Goal: Task Accomplishment & Management: Manage account settings

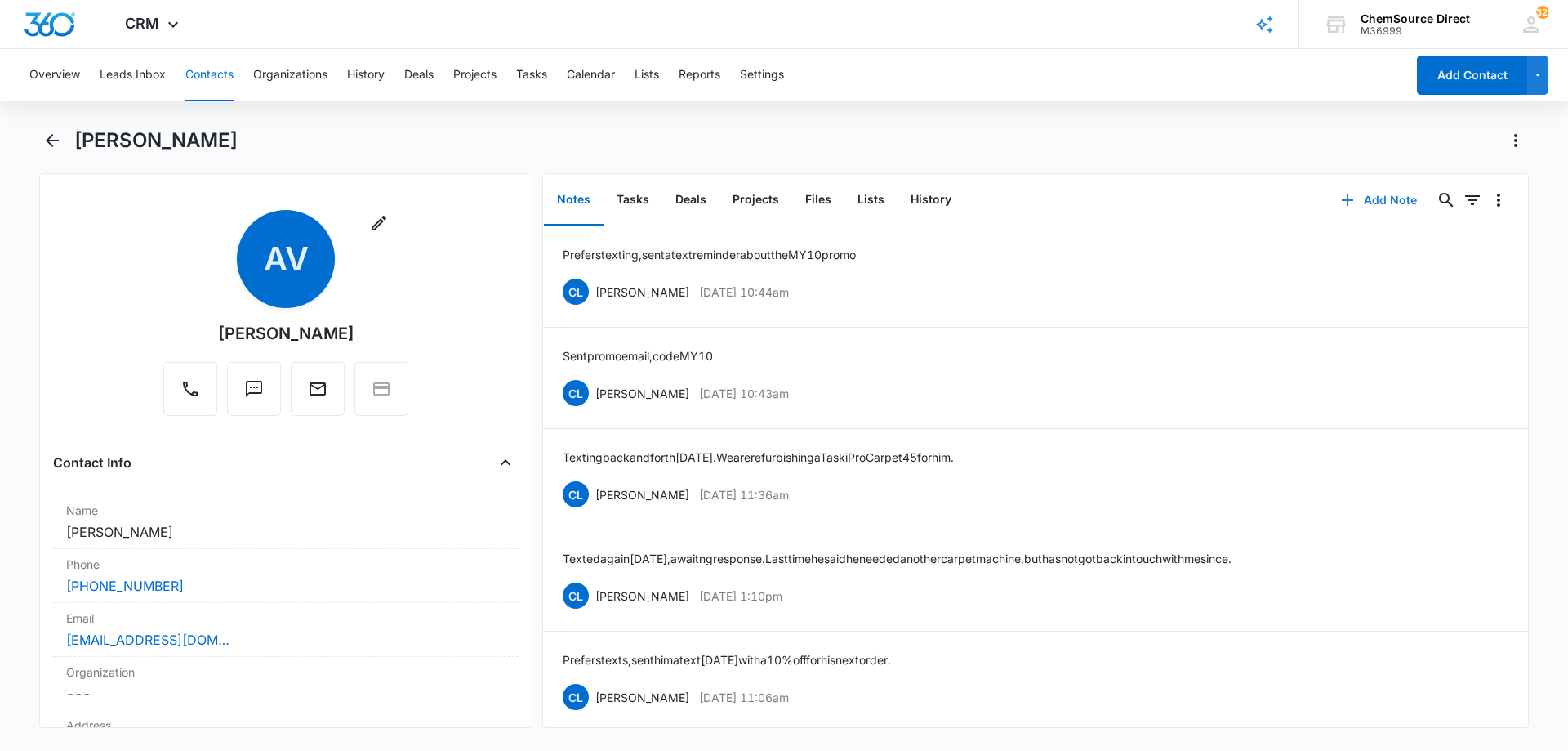
click at [1381, 200] on button "Add Note" at bounding box center [1378, 199] width 108 height 39
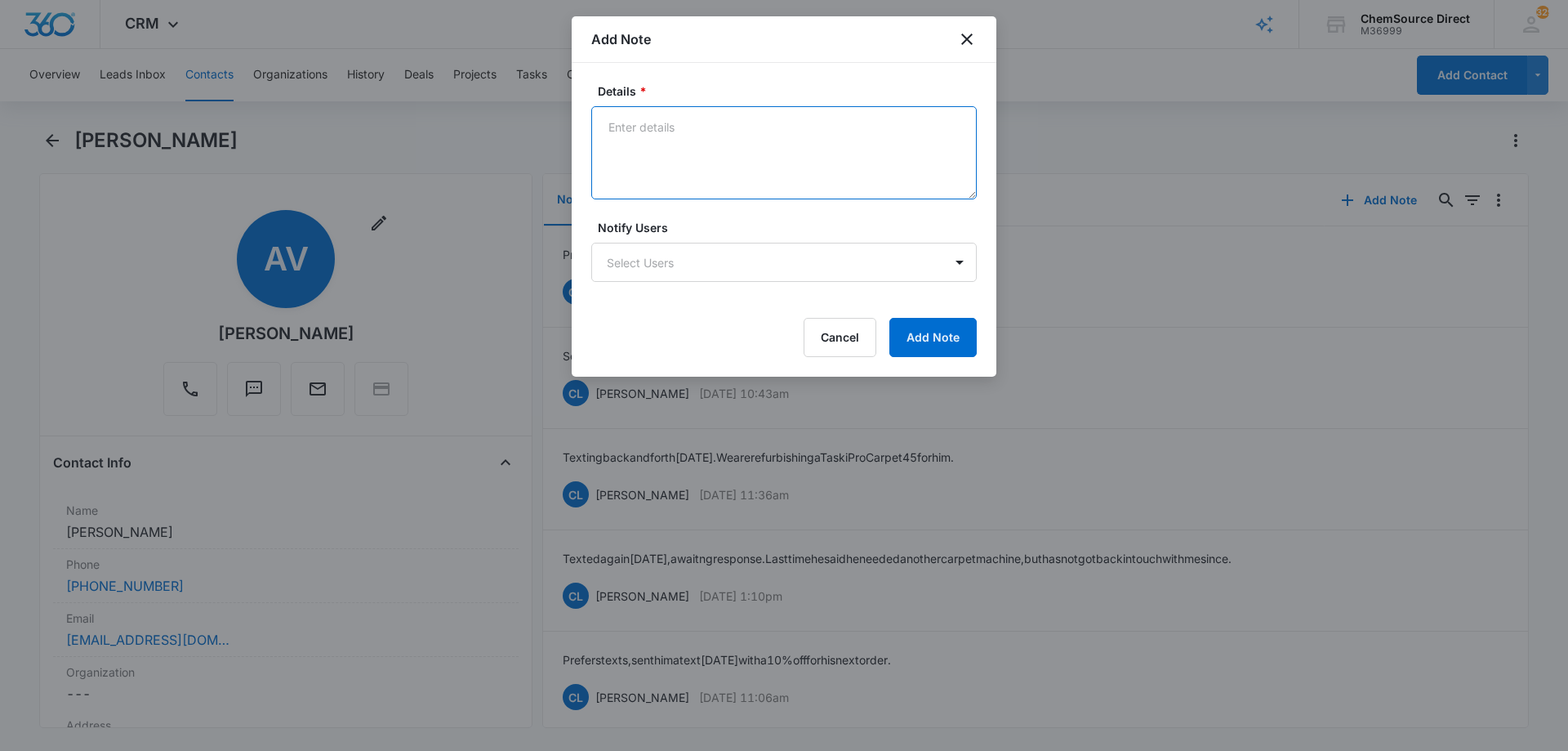
click at [625, 120] on textarea "Details *" at bounding box center [784, 152] width 386 height 93
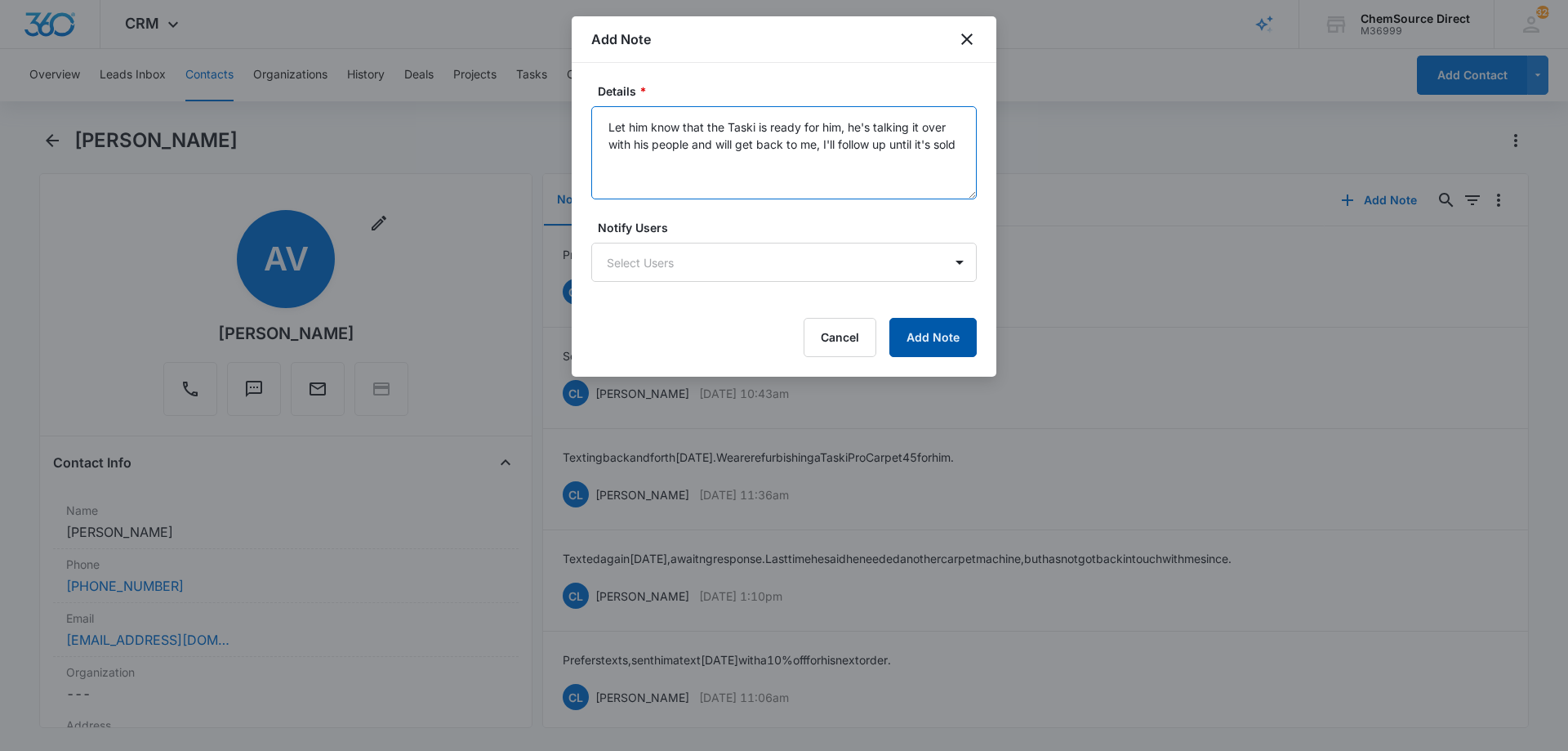
type textarea "Let him know that the Taski is ready for him, he's talking it over with his peo…"
click at [910, 327] on button "Add Note" at bounding box center [933, 337] width 87 height 39
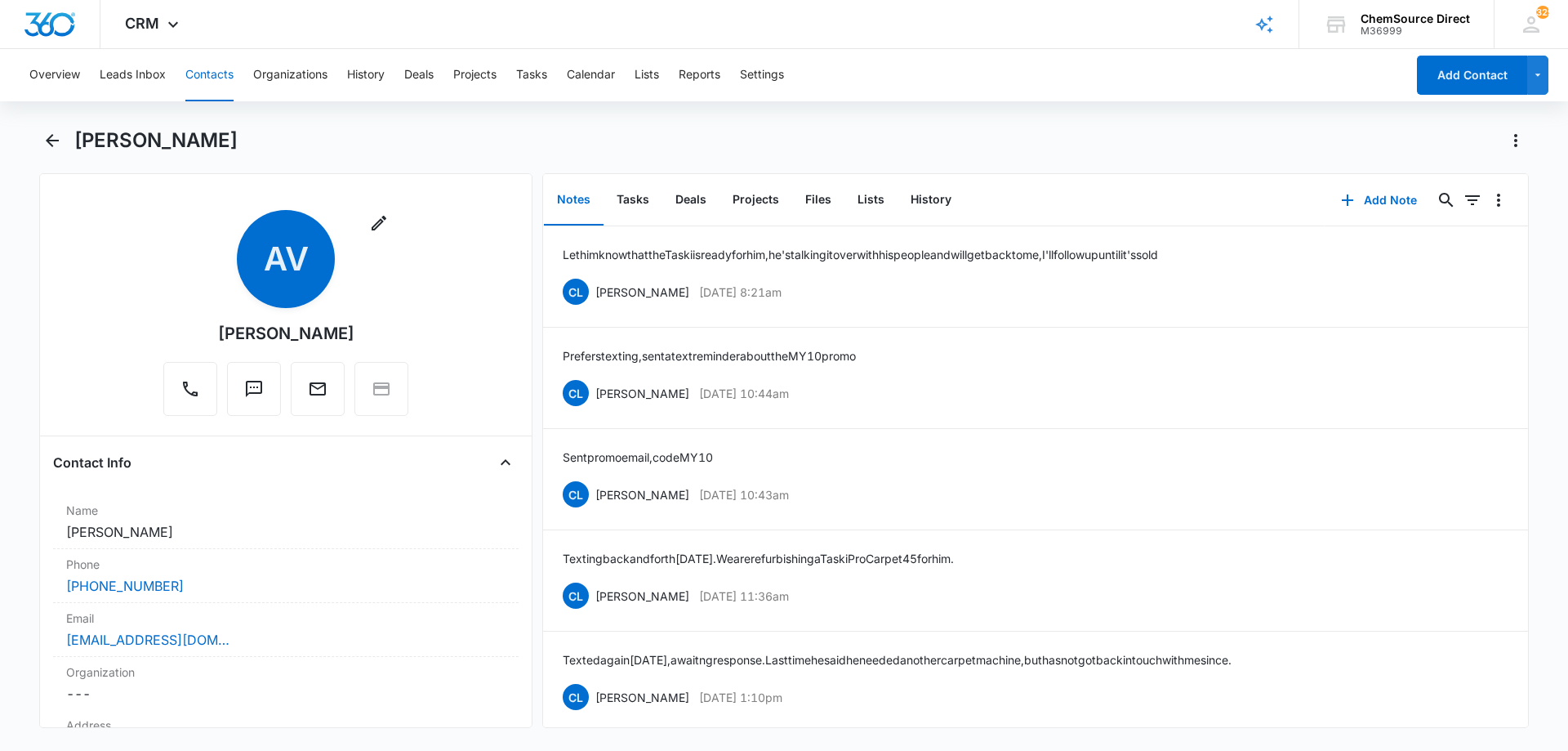
click at [208, 70] on button "Contacts" at bounding box center [210, 75] width 49 height 52
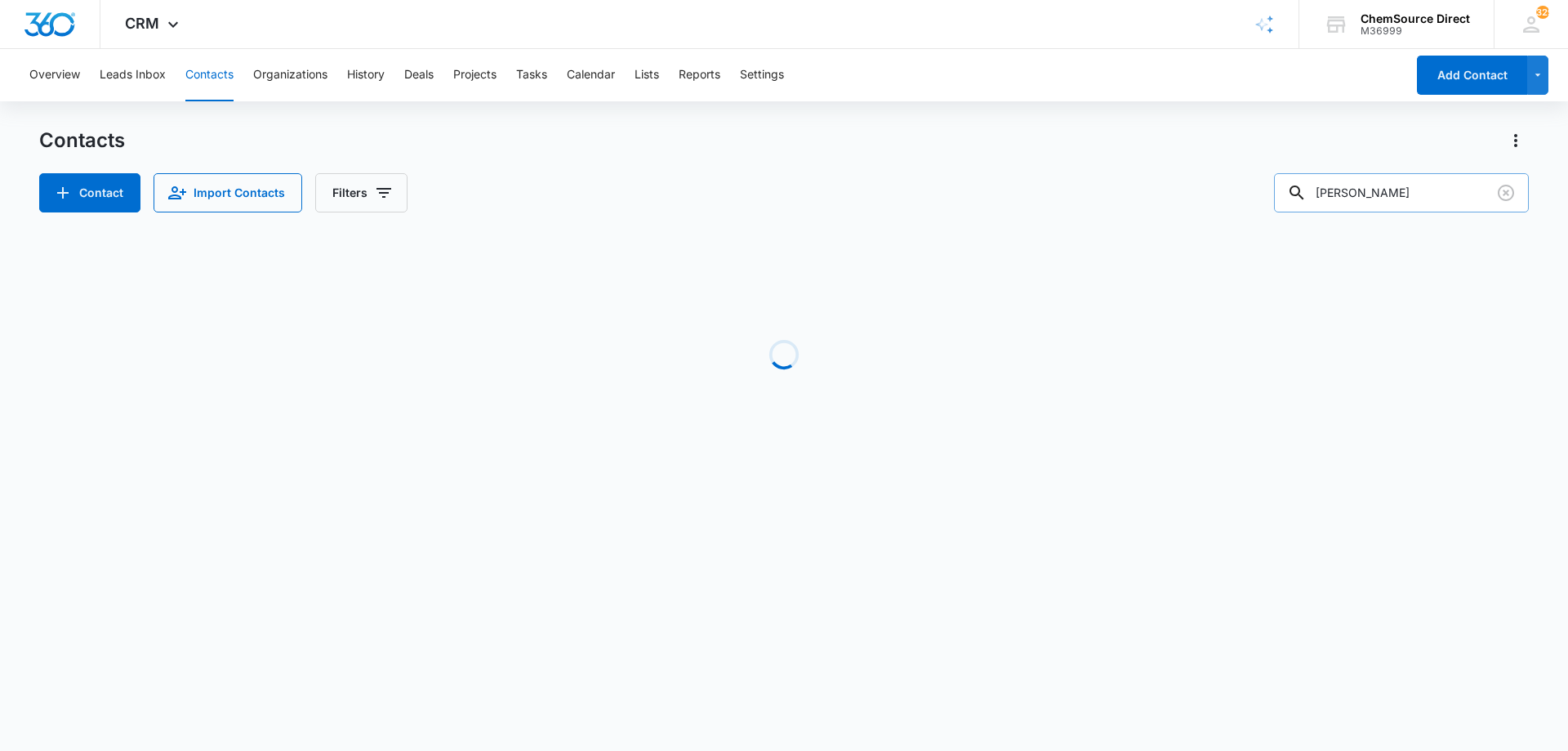
click at [1362, 192] on input "[PERSON_NAME]" at bounding box center [1402, 192] width 255 height 39
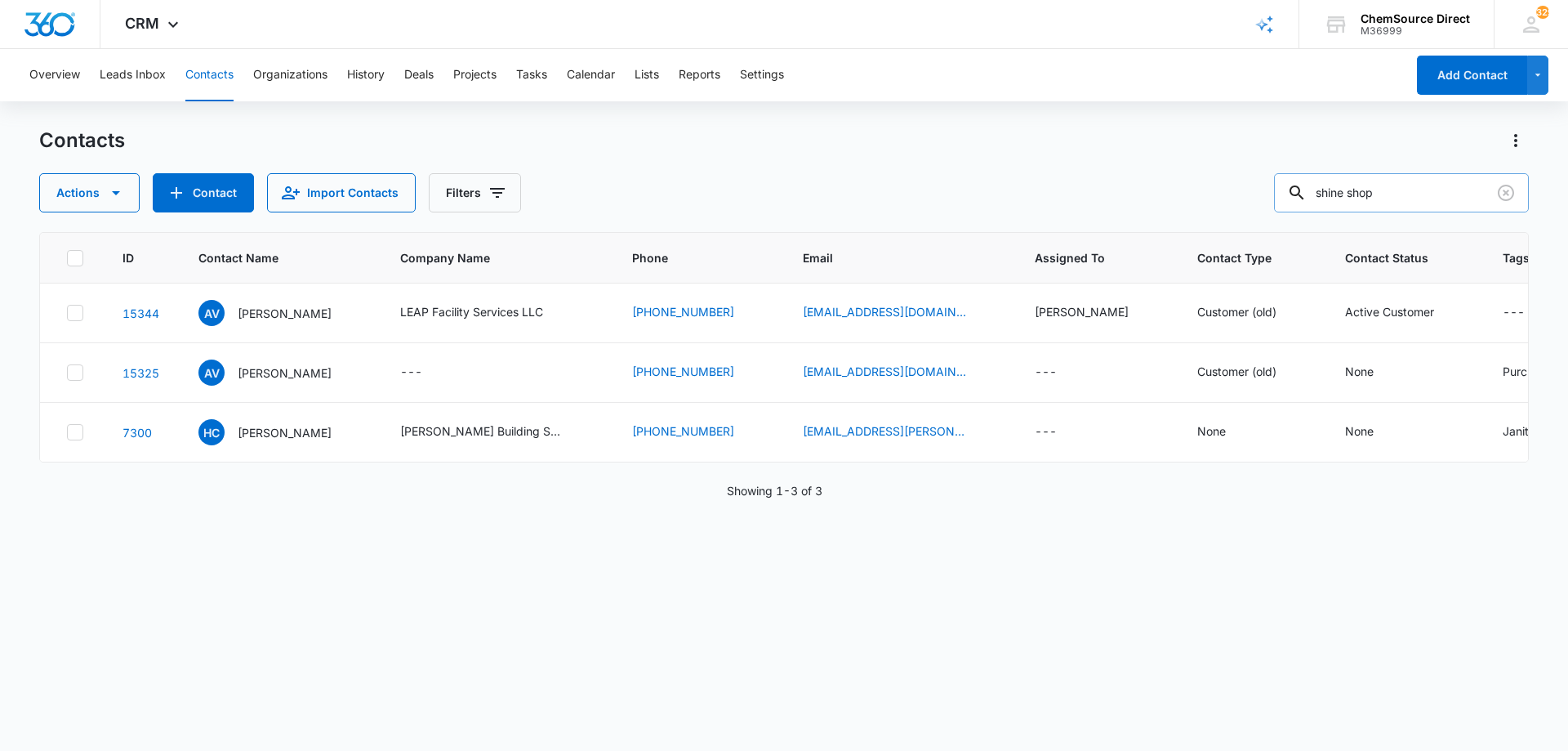
type input "shine shop"
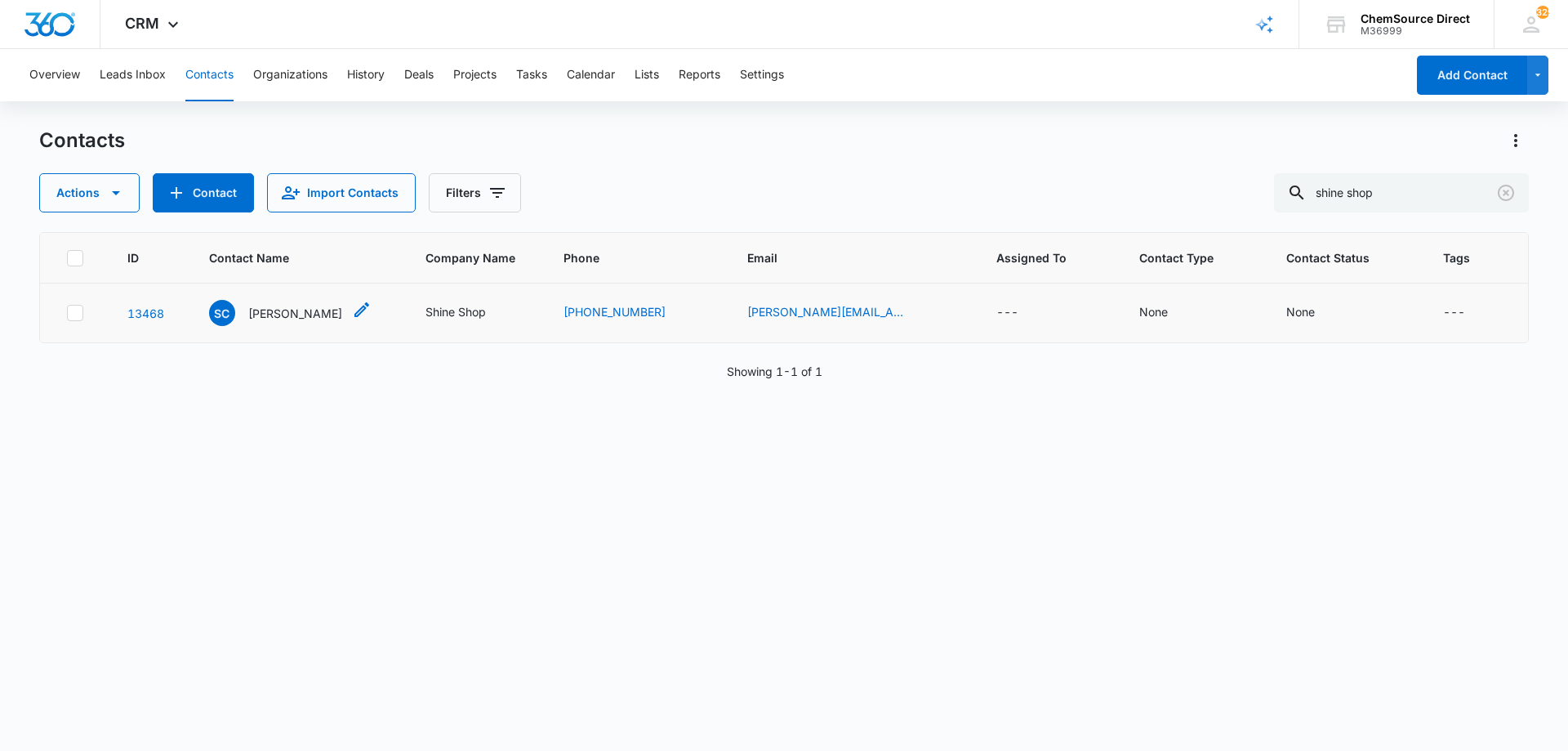
click at [275, 308] on p "[PERSON_NAME]" at bounding box center [295, 314] width 94 height 17
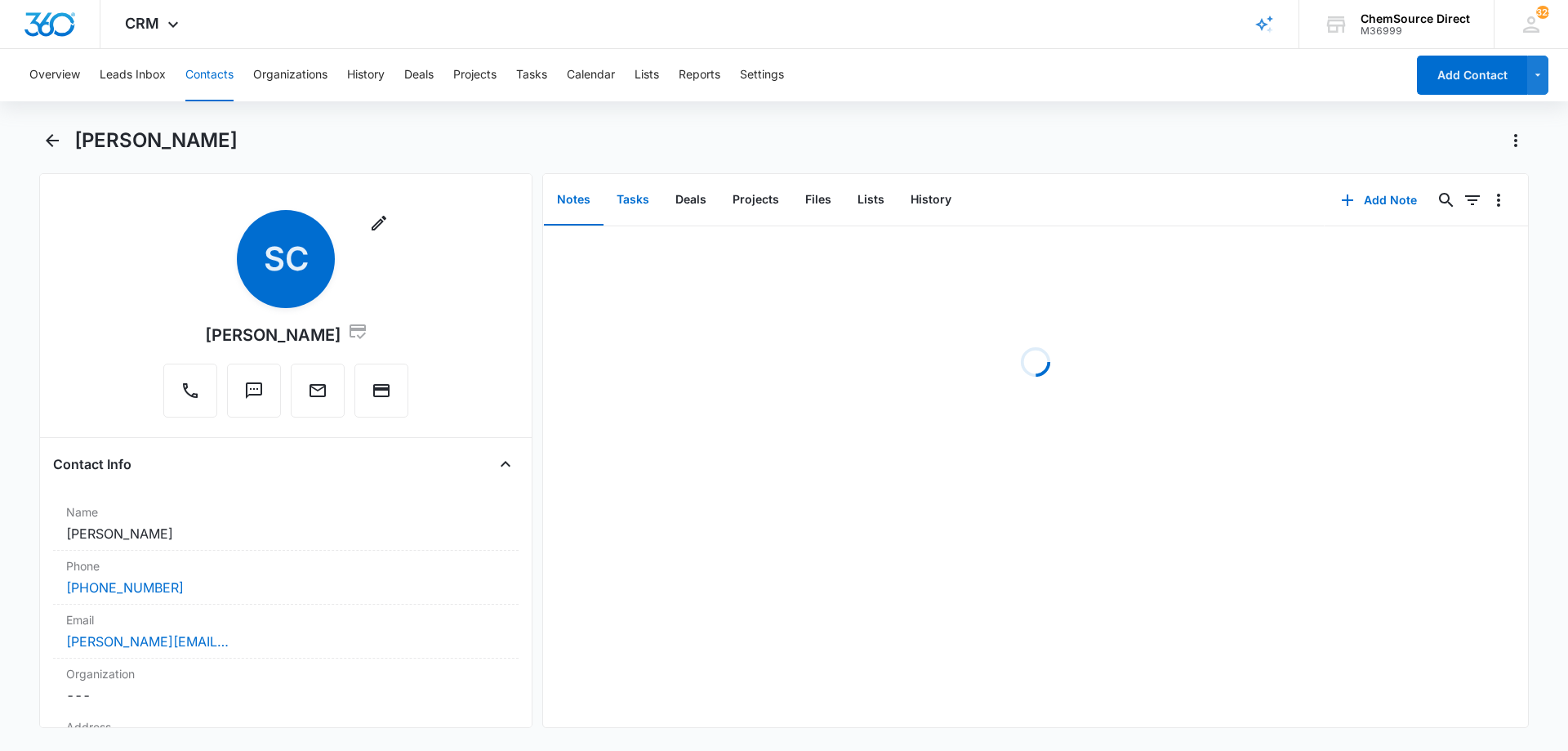
click at [627, 197] on button "Tasks" at bounding box center [633, 200] width 59 height 50
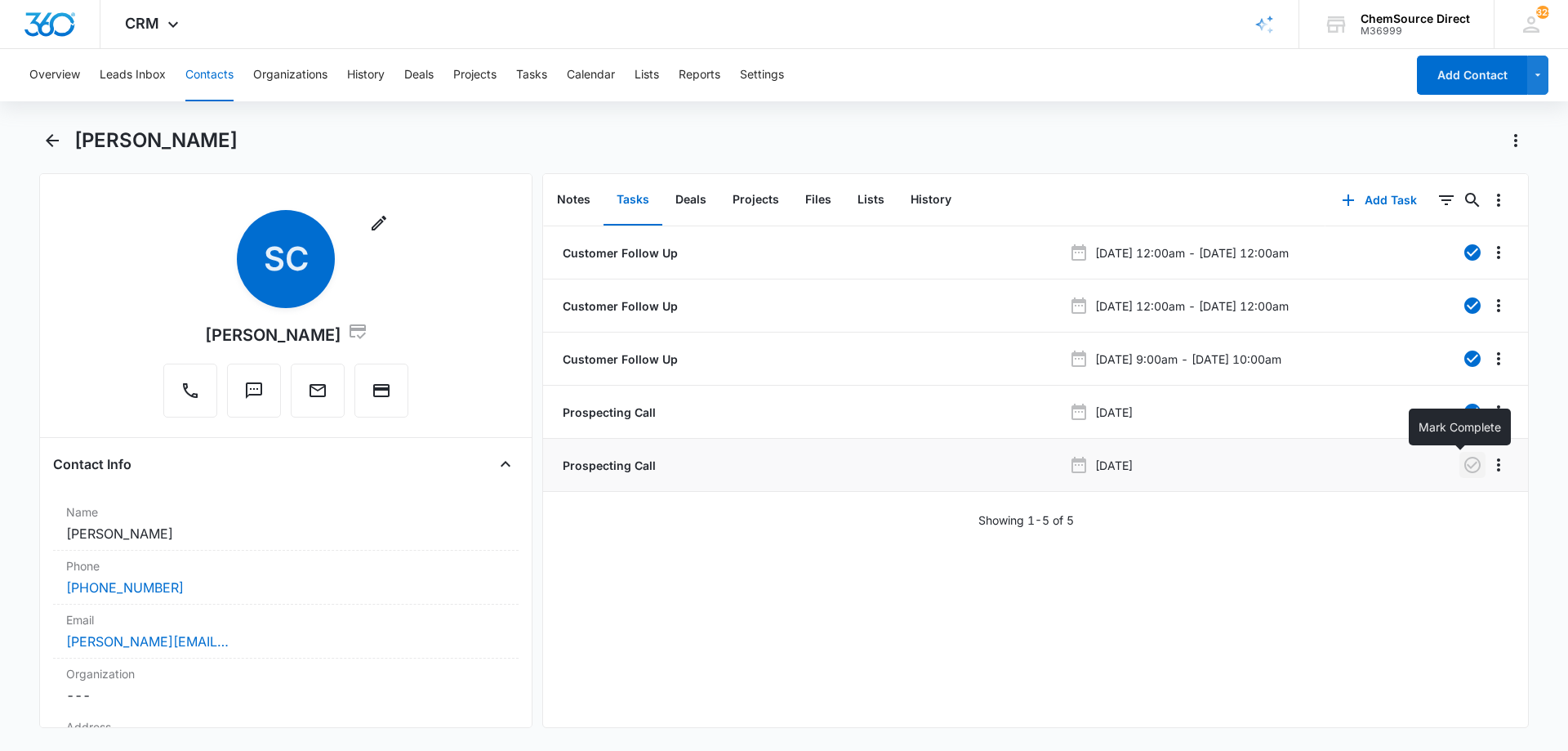
click at [1463, 462] on icon "button" at bounding box center [1473, 464] width 20 height 20
click at [574, 194] on button "Notes" at bounding box center [573, 200] width 60 height 50
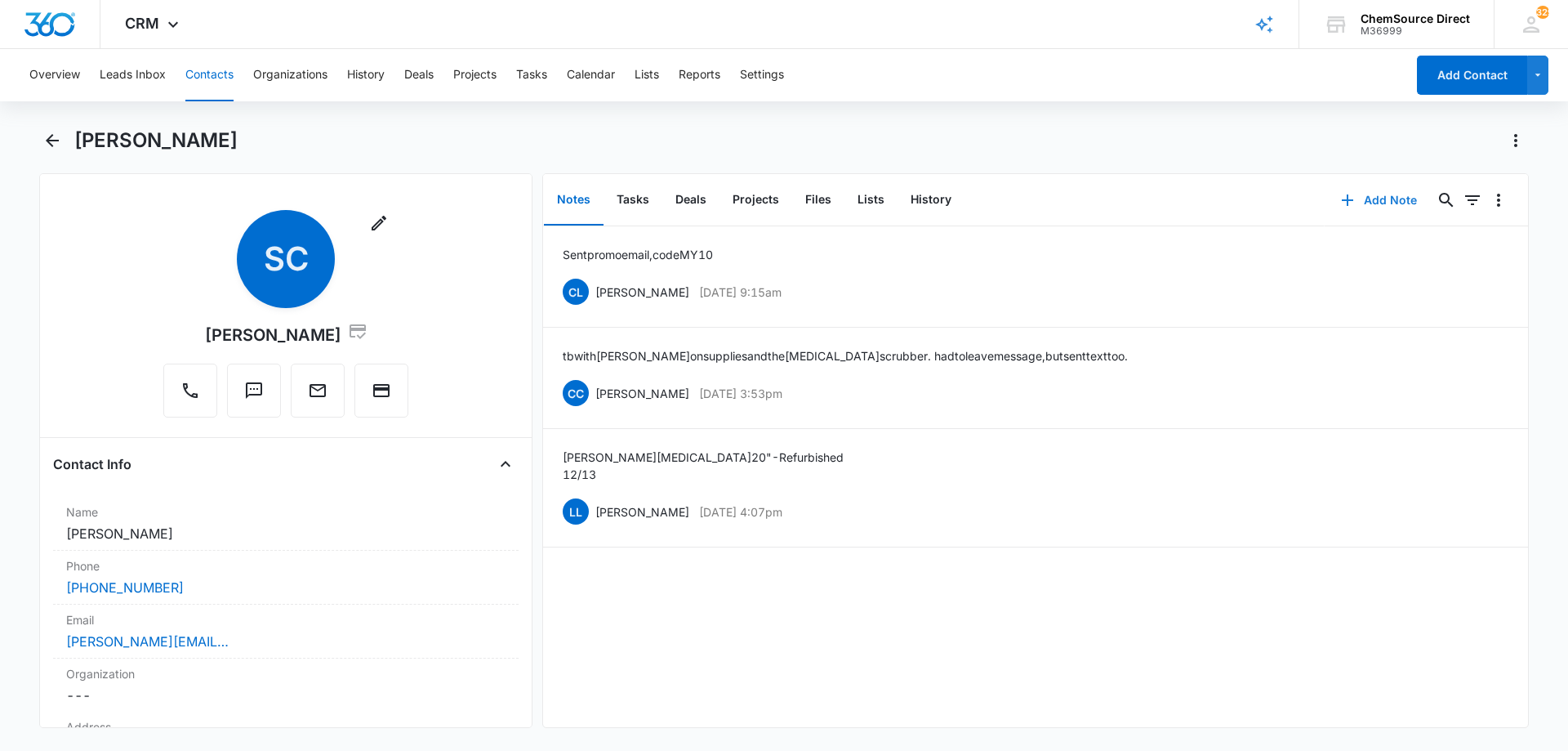
click at [1380, 196] on button "Add Note" at bounding box center [1378, 199] width 108 height 39
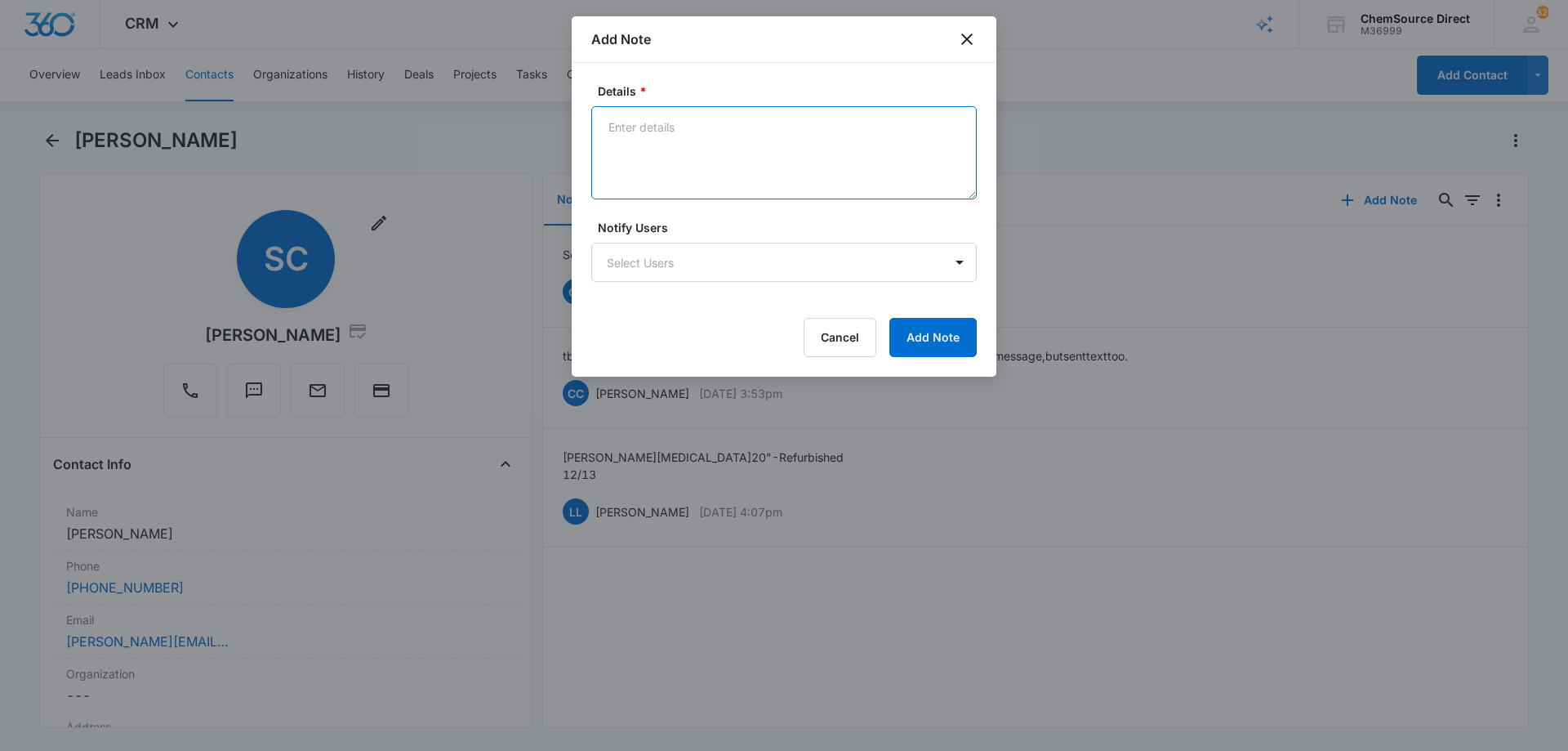
click at [635, 125] on textarea "Details *" at bounding box center [784, 152] width 386 height 93
type textarea "Follow up promo call"
